Goal: Information Seeking & Learning: Learn about a topic

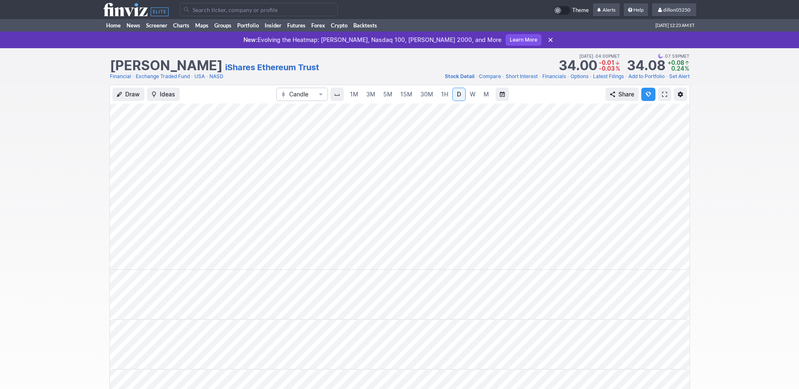
click at [662, 98] on span at bounding box center [664, 94] width 5 height 7
click at [117, 32] on link "Home" at bounding box center [113, 25] width 20 height 12
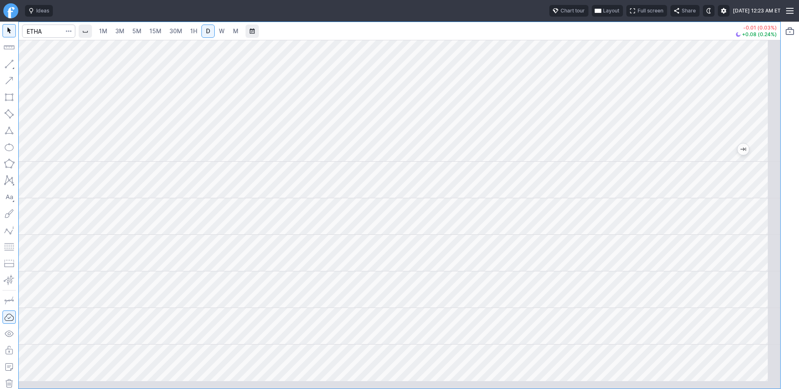
click at [595, 14] on span "button" at bounding box center [597, 10] width 5 height 7
click at [534, 36] on button "Layout" at bounding box center [528, 33] width 12 height 12
